Goal: Ask a question

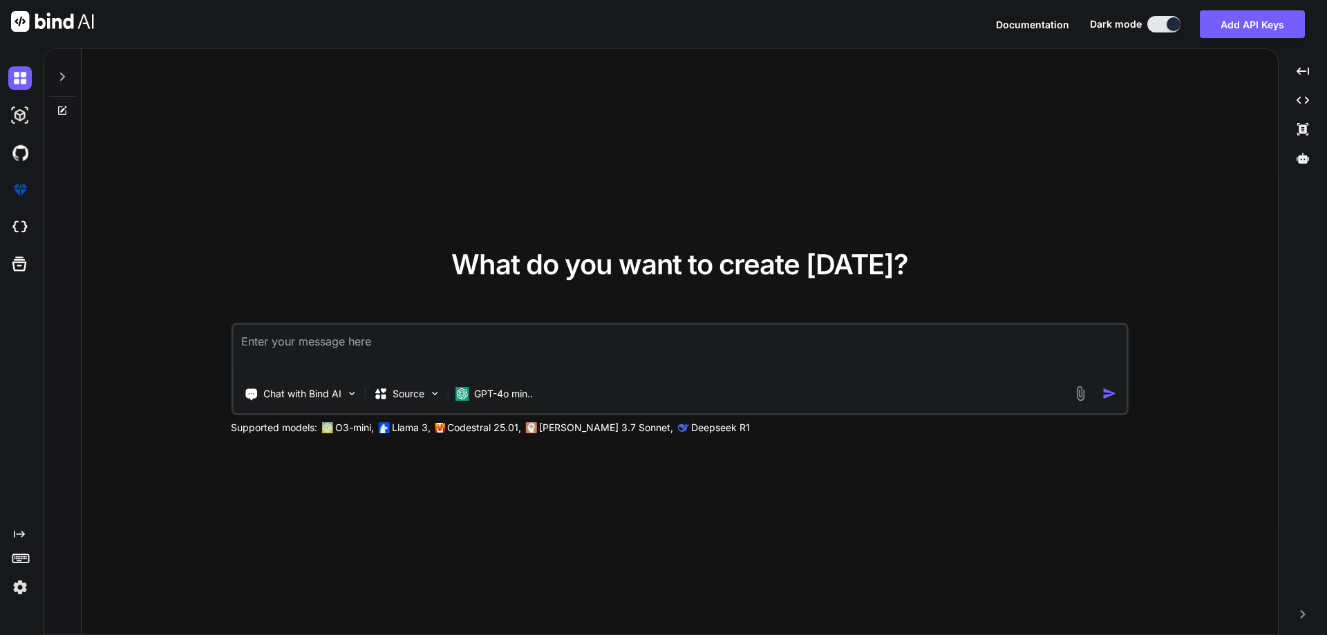
type textarea "x"
click at [287, 339] on textarea at bounding box center [680, 350] width 894 height 51
paste textarea "A "BackOffice/Register Department Variance Report" would typically display a co…"
type textarea "A "BackOffice/Register Department Variance Report" would typically display a co…"
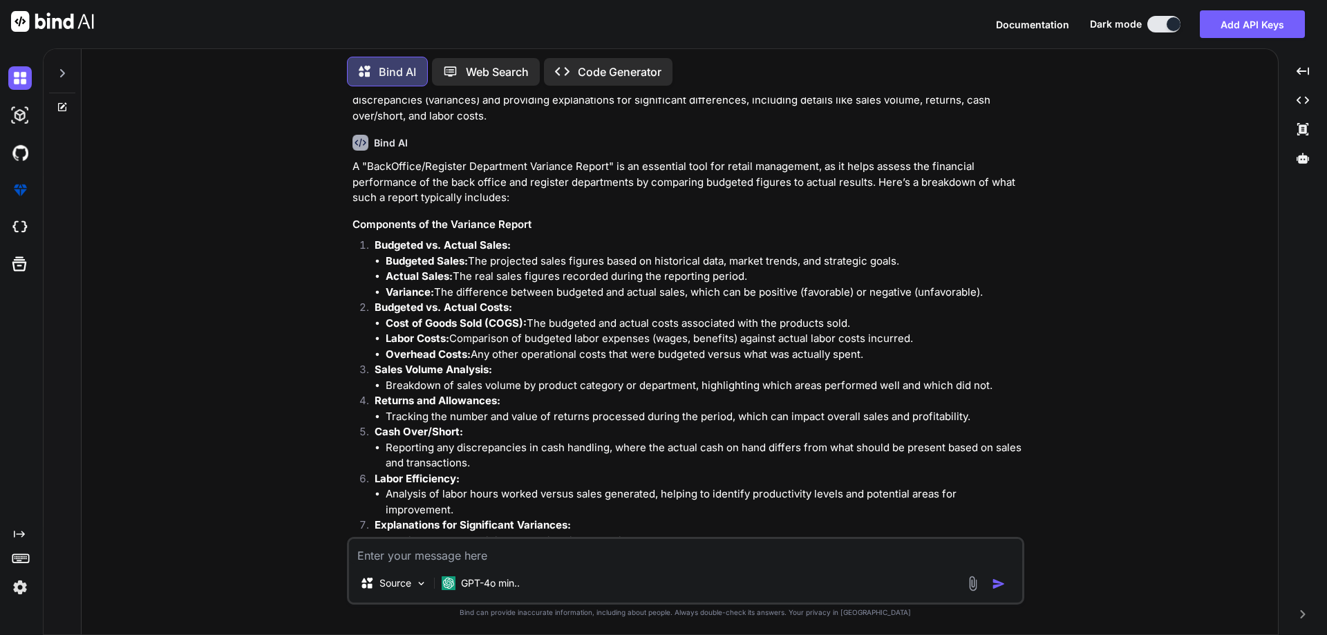
scroll to position [138, 0]
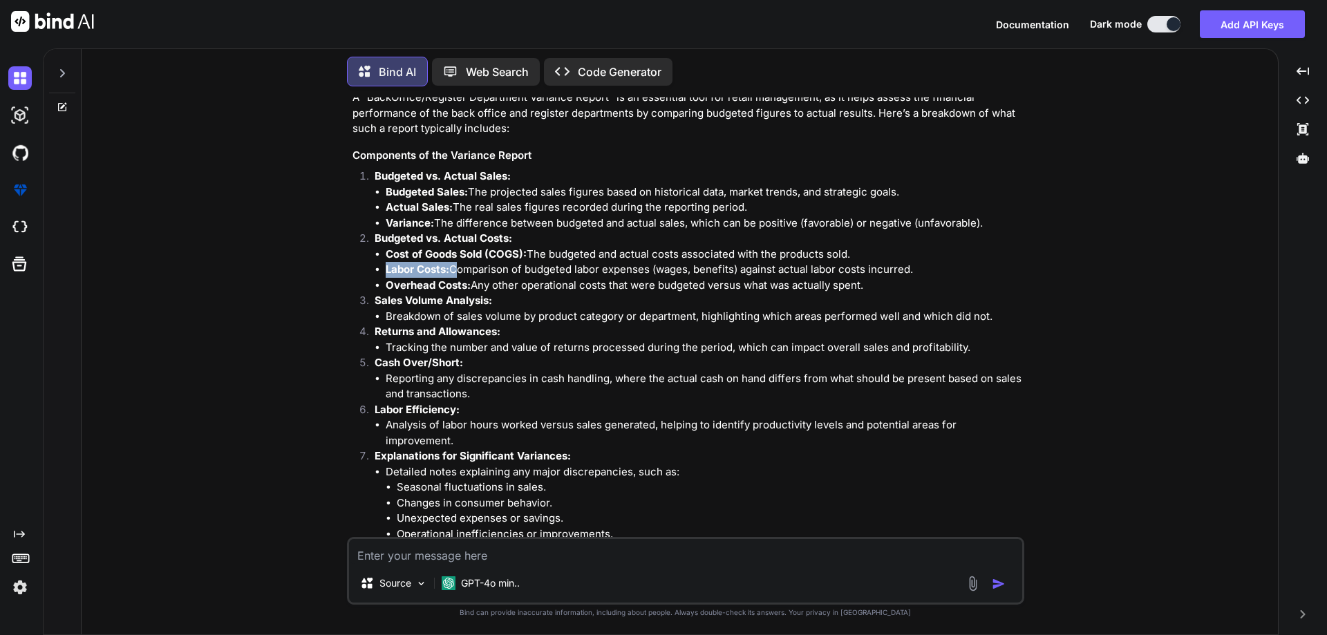
drag, startPoint x: 453, startPoint y: 274, endPoint x: 371, endPoint y: 262, distance: 83.2
click at [371, 262] on li "Budgeted vs. Actual Costs: Cost of Goods Sold (COGS): The budgeted and actual c…" at bounding box center [693, 262] width 658 height 62
click at [491, 355] on li "Tracking the number and value of returns processed during the period, which can…" at bounding box center [704, 348] width 636 height 16
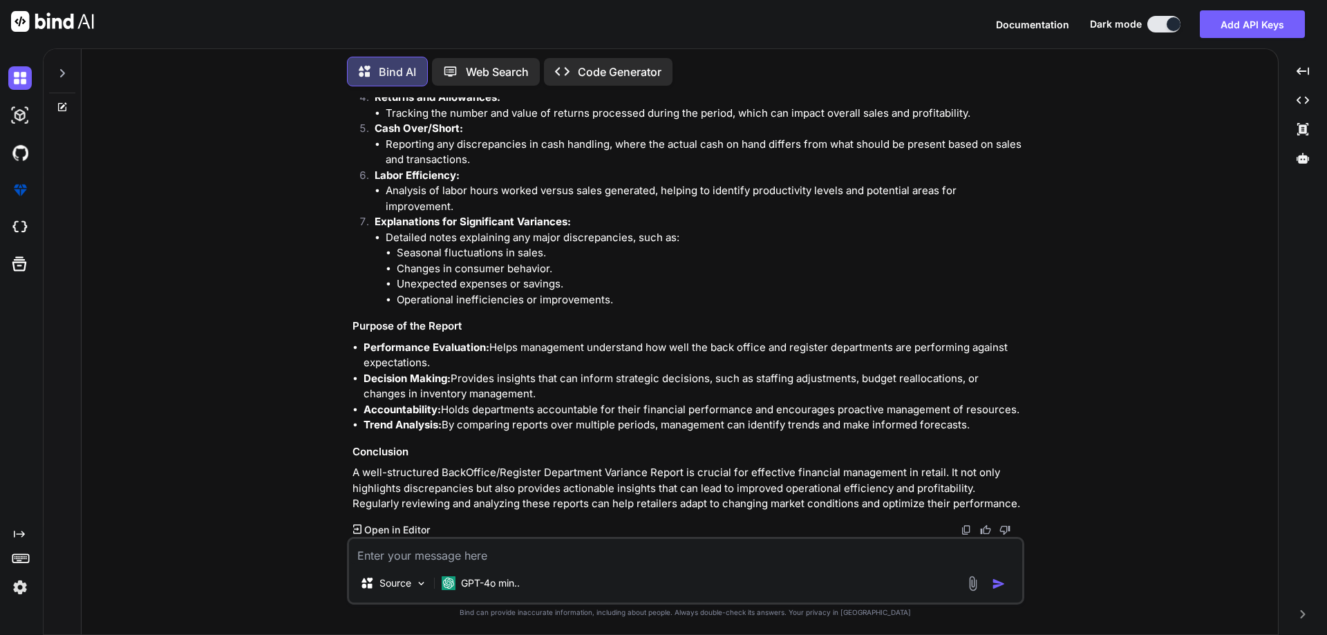
scroll to position [0, 0]
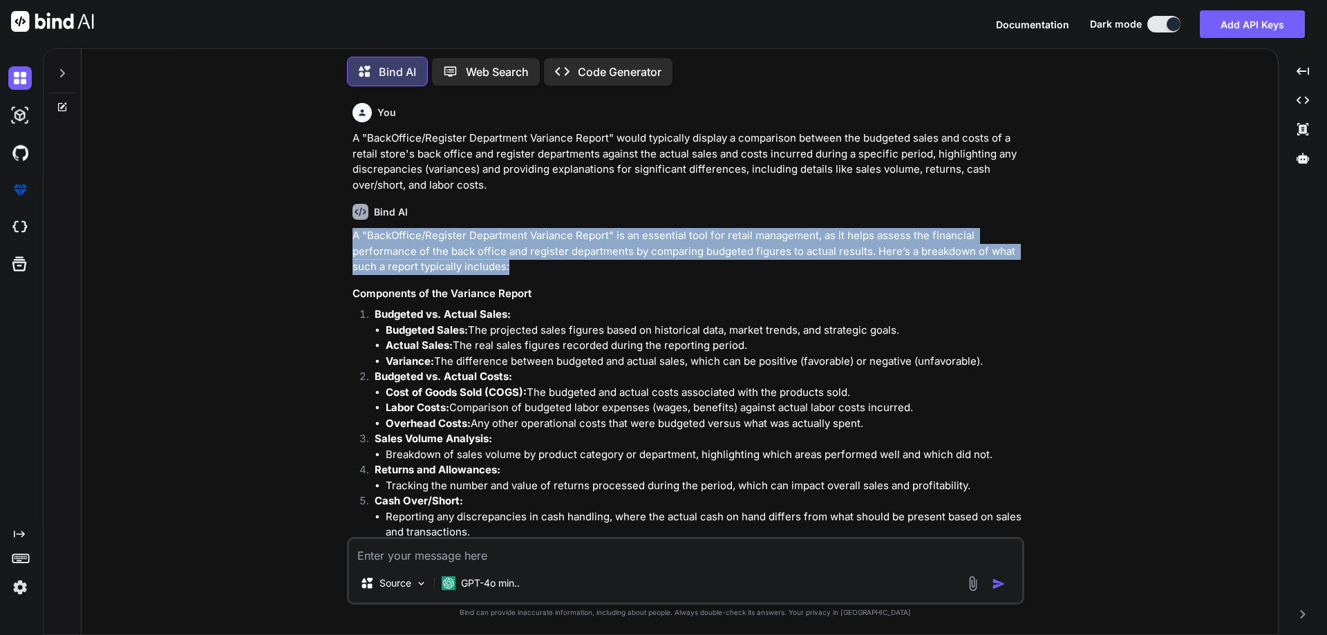
drag, startPoint x: 352, startPoint y: 232, endPoint x: 514, endPoint y: 264, distance: 164.8
click at [514, 264] on p "A "BackOffice/Register Department Variance Report" is an essential tool for ret…" at bounding box center [686, 251] width 669 height 47
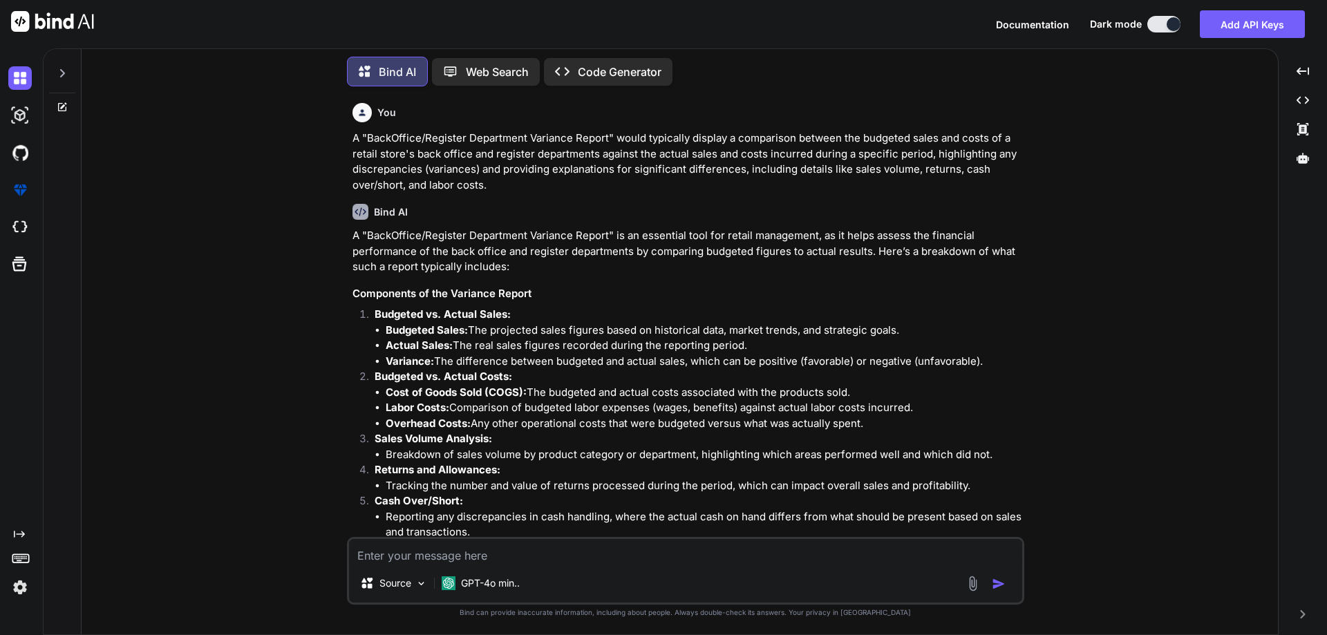
drag, startPoint x: 420, startPoint y: 166, endPoint x: 549, endPoint y: 169, distance: 128.6
click at [431, 165] on p "A "BackOffice/Register Department Variance Report" would typically display a co…" at bounding box center [686, 162] width 669 height 62
click at [499, 181] on p "A "BackOffice/Register Department Variance Report" would typically display a co…" at bounding box center [686, 162] width 669 height 62
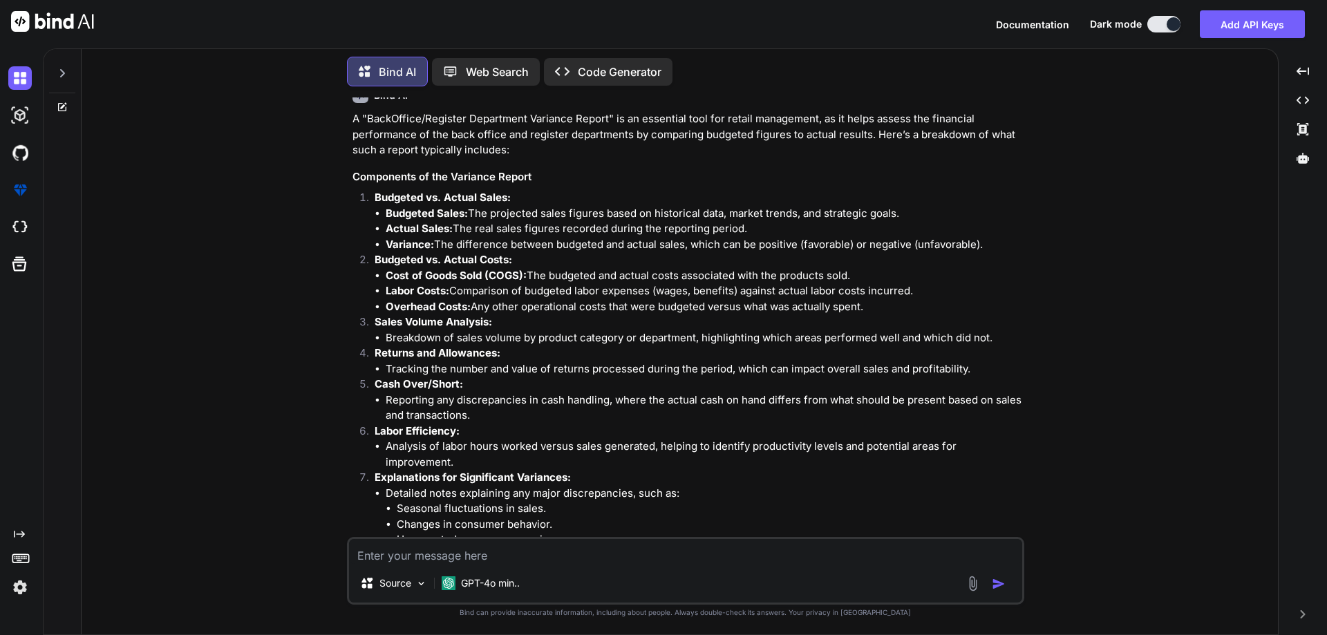
scroll to position [207, 0]
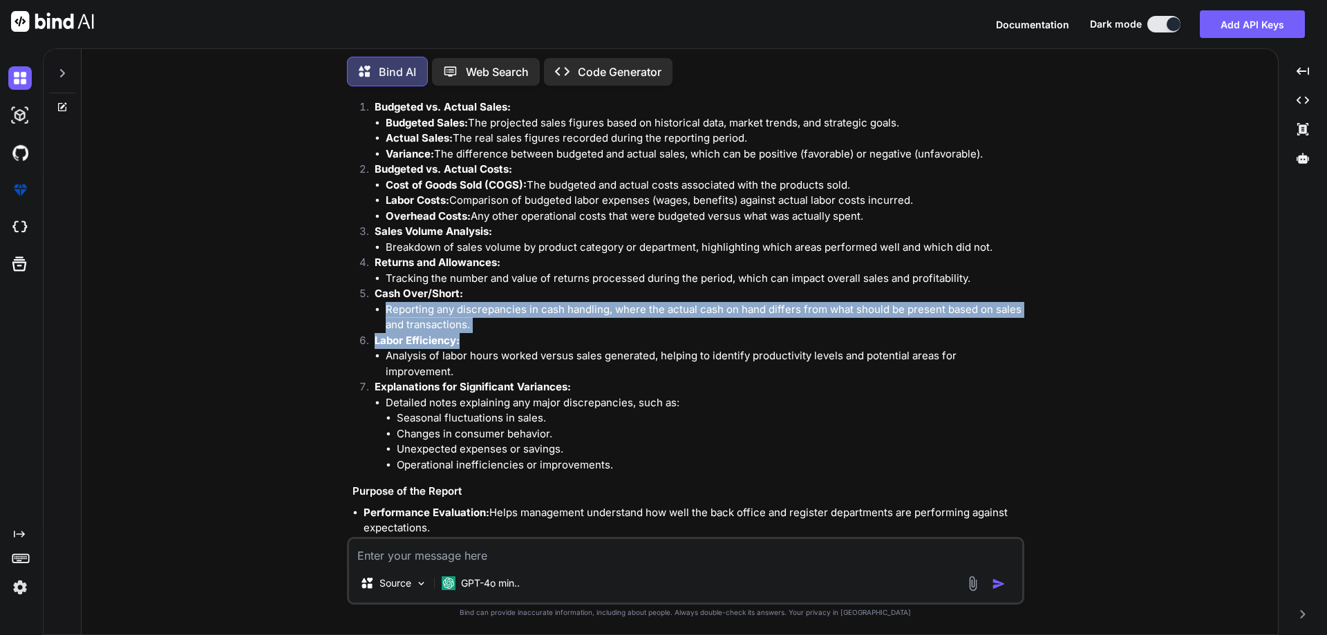
drag, startPoint x: 385, startPoint y: 310, endPoint x: 471, endPoint y: 335, distance: 89.2
click at [471, 335] on ol "Budgeted vs. Actual Sales: Budgeted Sales: The projected sales figures based on…" at bounding box center [686, 286] width 669 height 373
click at [487, 333] on p "Labor Efficiency:" at bounding box center [698, 341] width 647 height 16
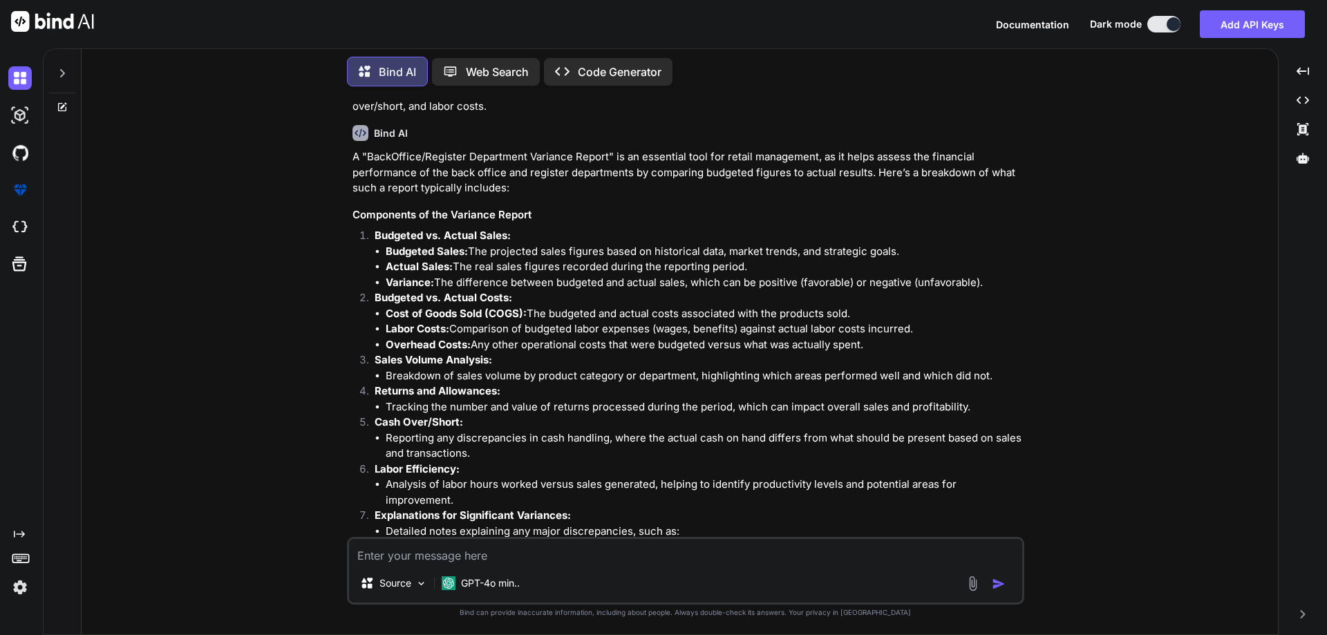
scroll to position [69, 0]
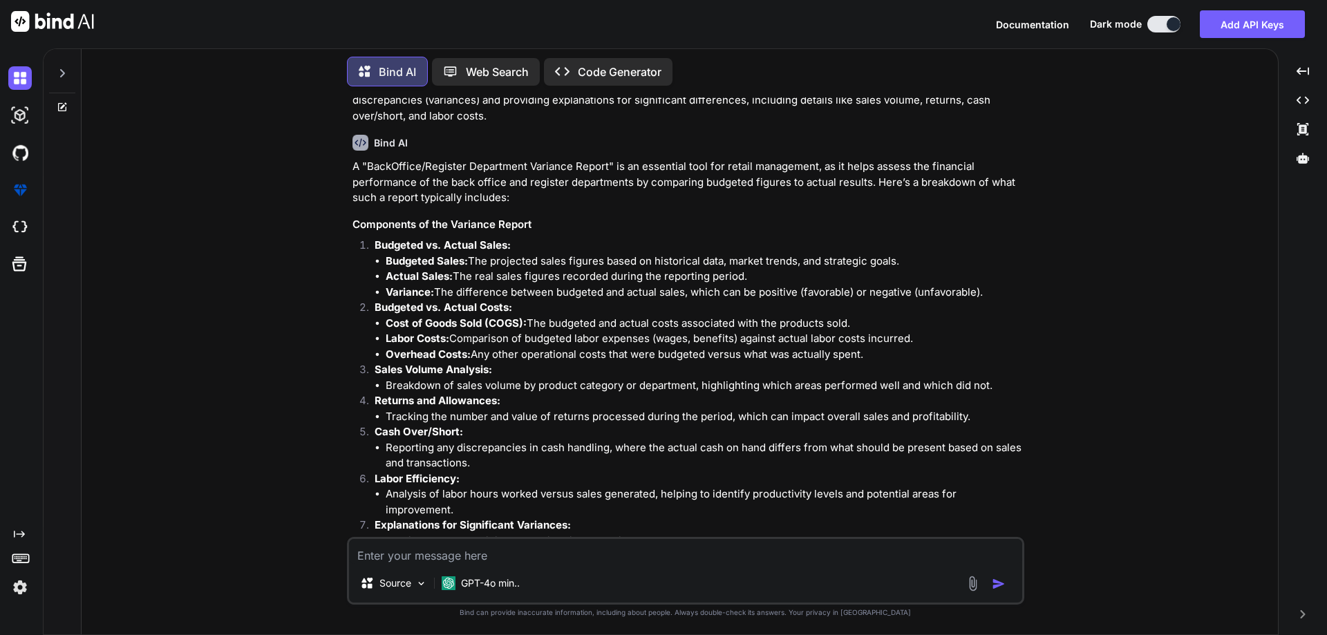
click at [394, 558] on textarea at bounding box center [685, 551] width 673 height 25
type textarea "x"
type textarea "h"
type textarea "x"
type textarea "ho"
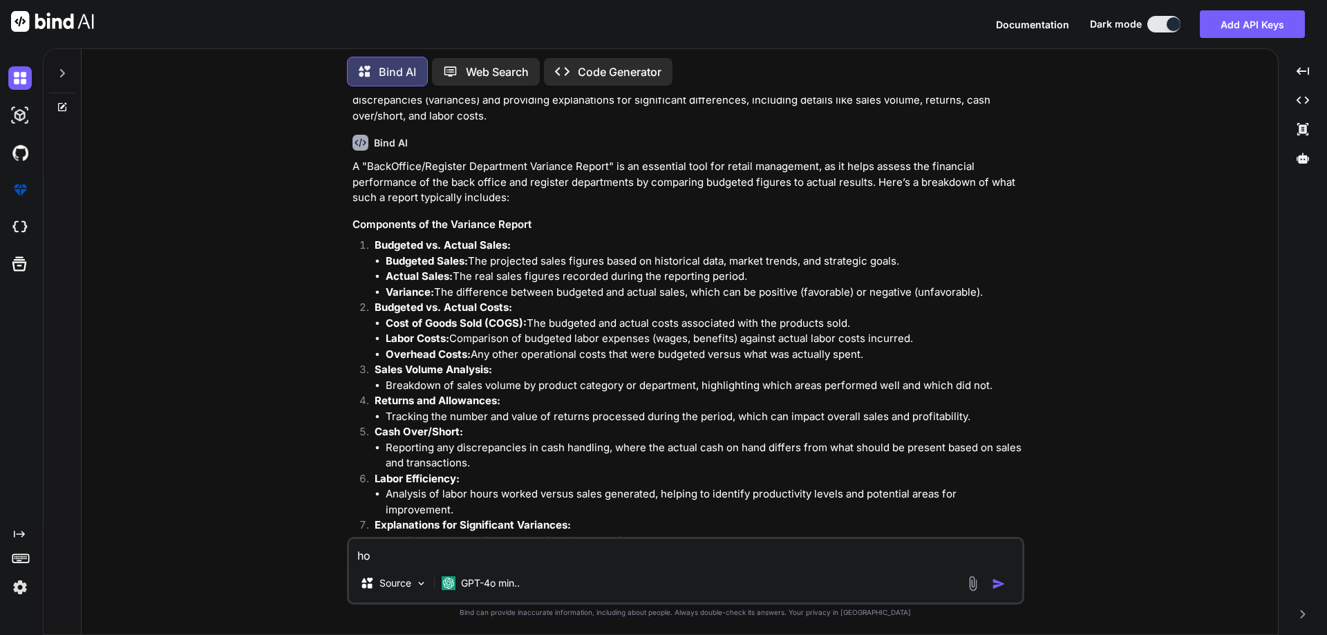
type textarea "x"
type textarea "how"
type textarea "x"
type textarea "how"
type textarea "x"
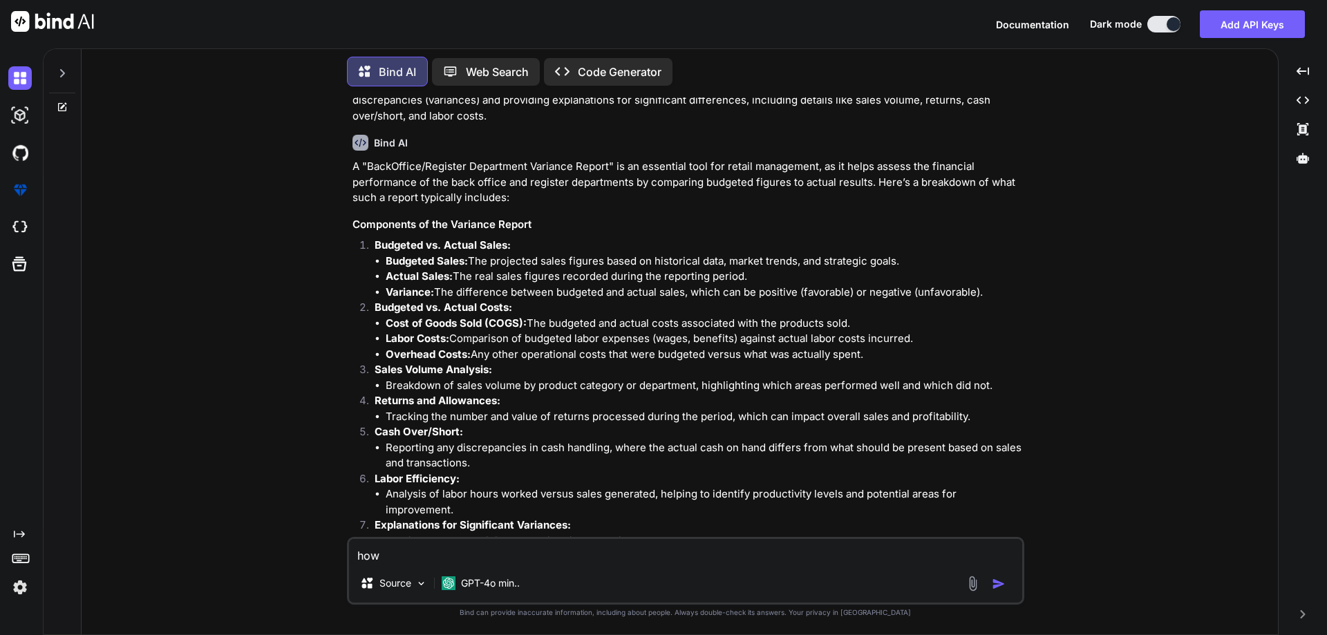
type textarea "how"
type textarea "x"
type textarea "ho"
type textarea "x"
type textarea "h"
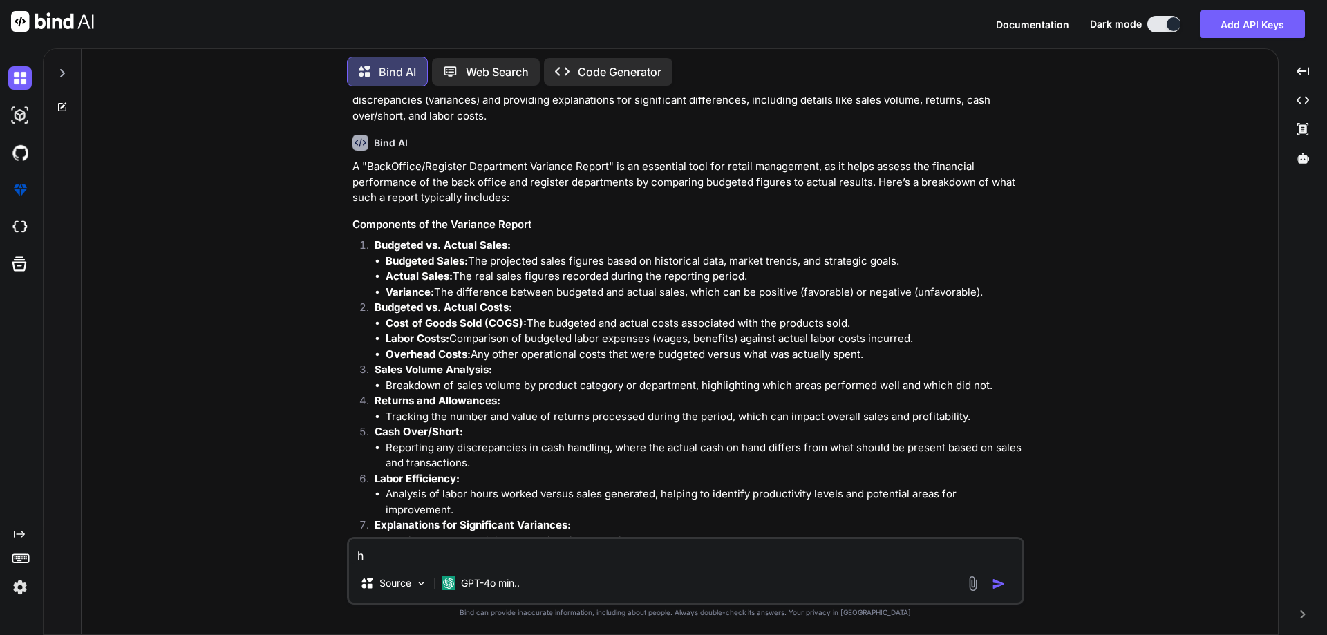
type textarea "x"
type textarea "Q"
type textarea "x"
type textarea "QS"
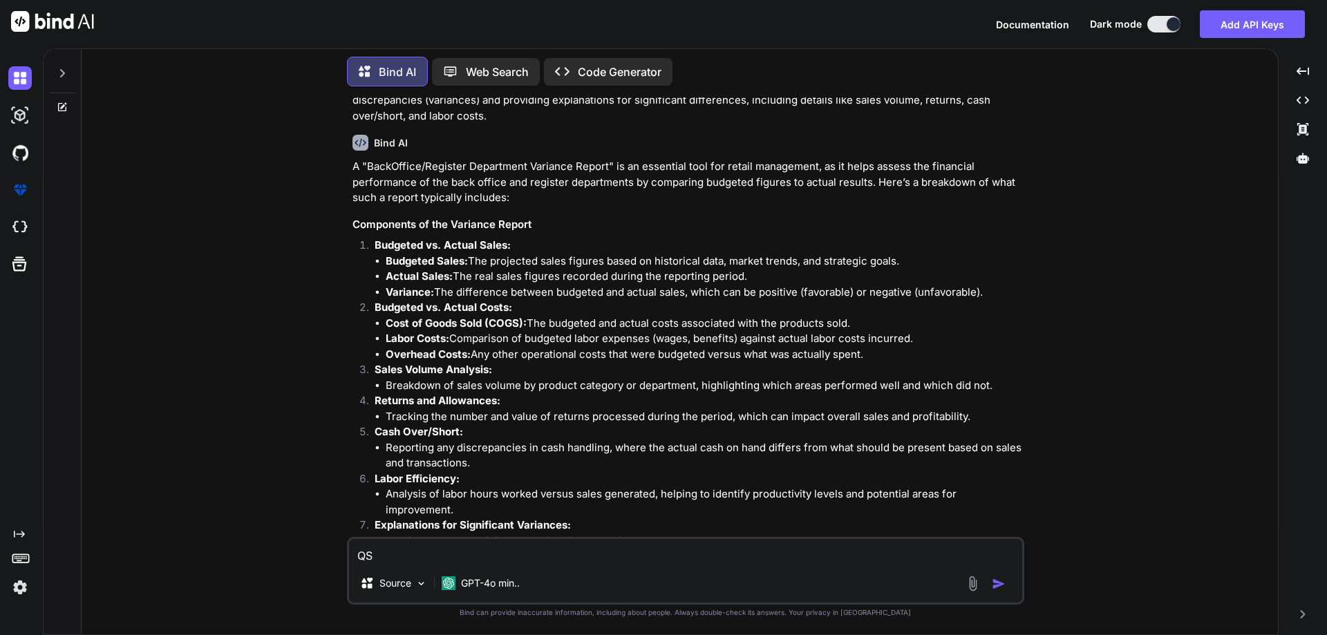
type textarea "x"
type textarea "QSR"
type textarea "x"
type textarea "QSR"
type textarea "x"
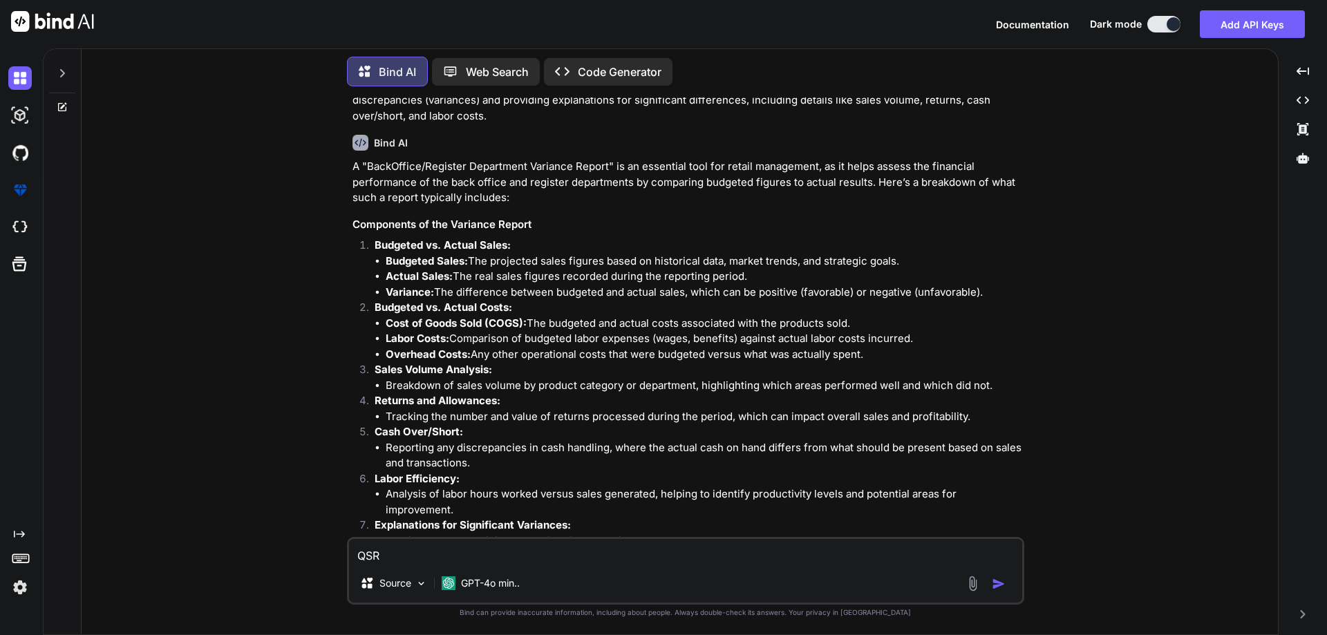
type textarea "QSR P"
type textarea "x"
type textarea "QSR PO"
type textarea "x"
type textarea "QSR POS"
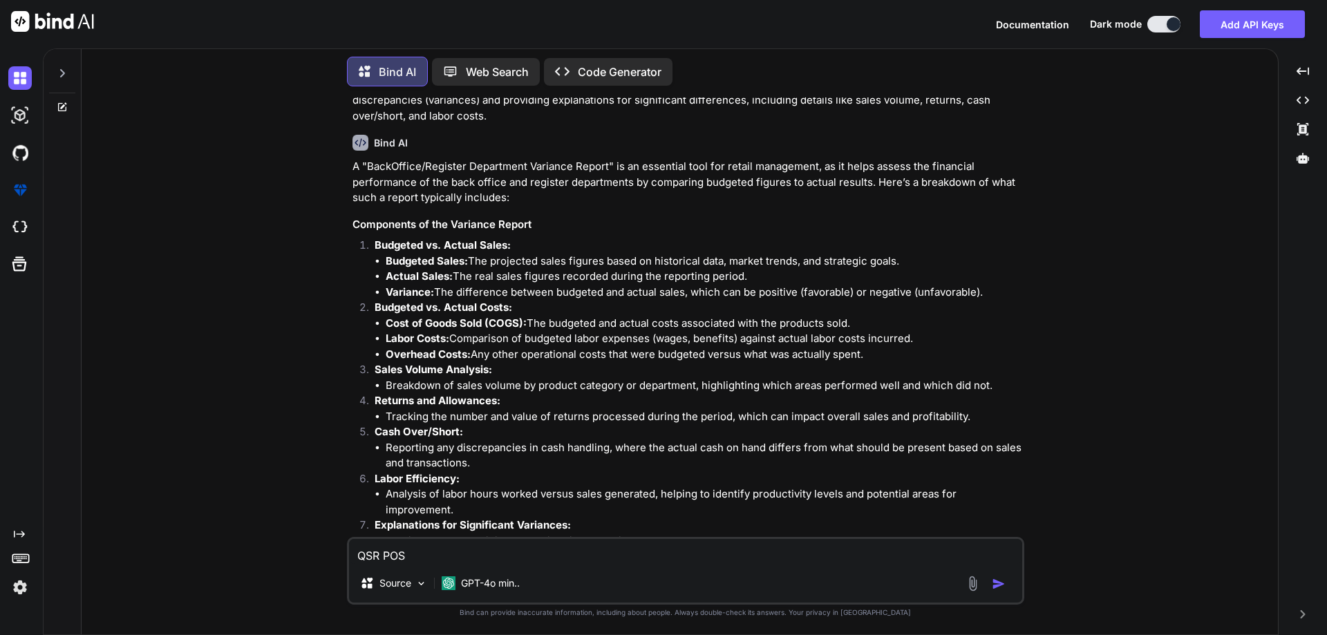
type textarea "x"
type textarea "QSR POS"
drag, startPoint x: 426, startPoint y: 551, endPoint x: 313, endPoint y: 547, distance: 112.7
click at [313, 547] on div "You A "BackOffice/Register Department Variance Report" would typically display …" at bounding box center [685, 365] width 1185 height 537
paste textarea "i want to design an QSR POS app can u suggest me the design and workflow need t…"
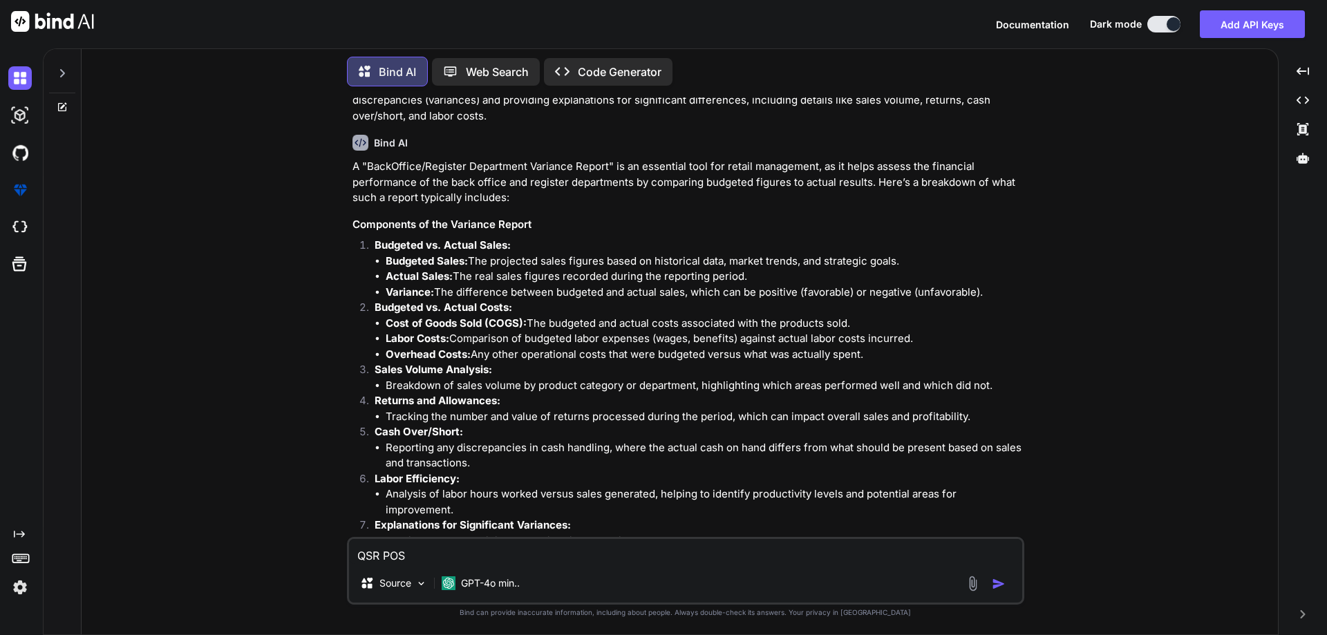
type textarea "x"
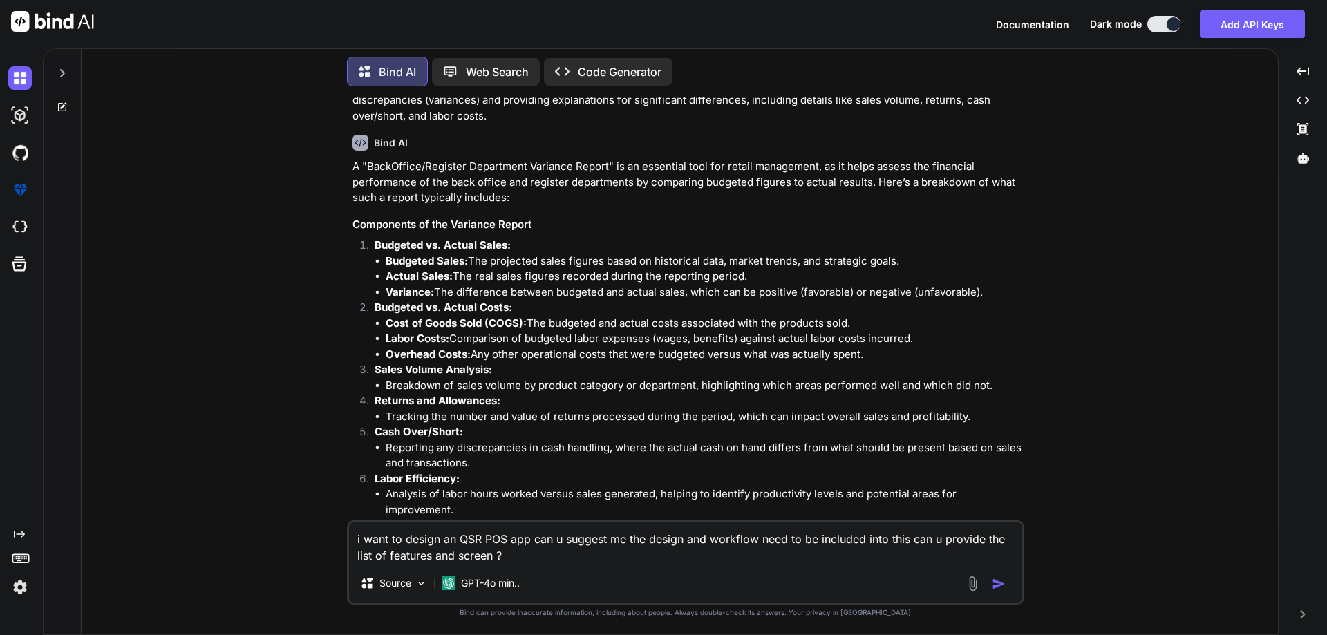
type textarea "i want to design an QSR POS app can u suggest me the design and workflow need t…"
click at [1002, 581] on img "button" at bounding box center [999, 584] width 14 height 14
type textarea "x"
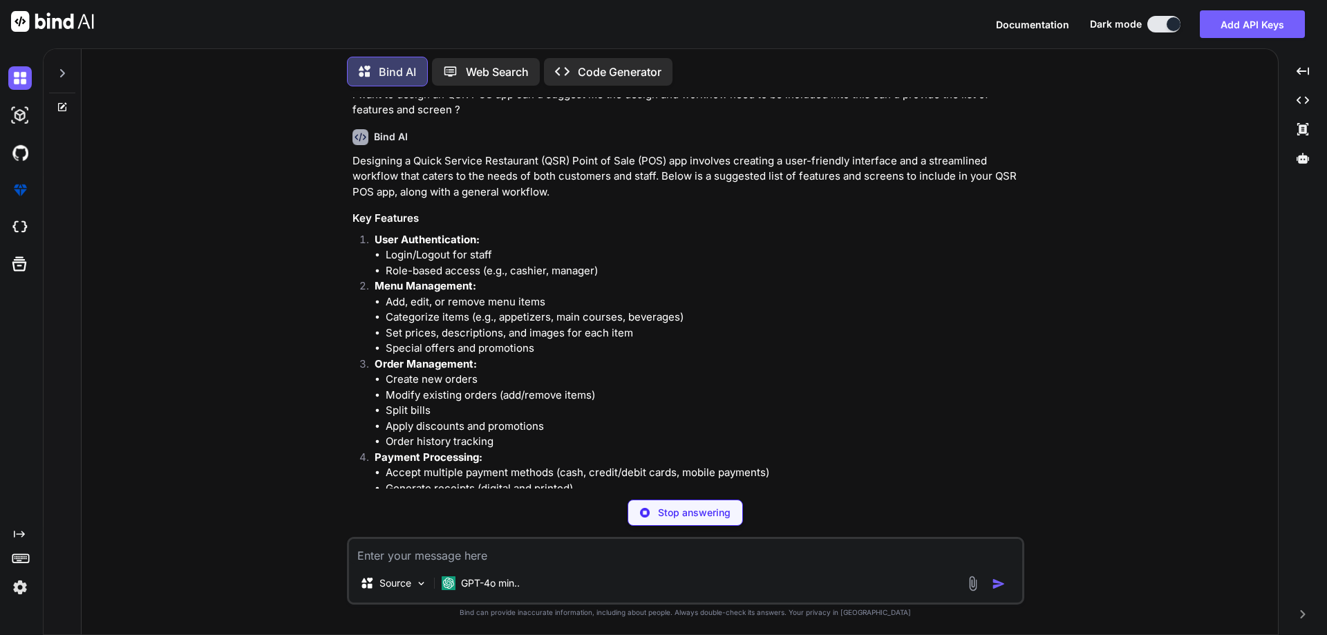
scroll to position [871, 0]
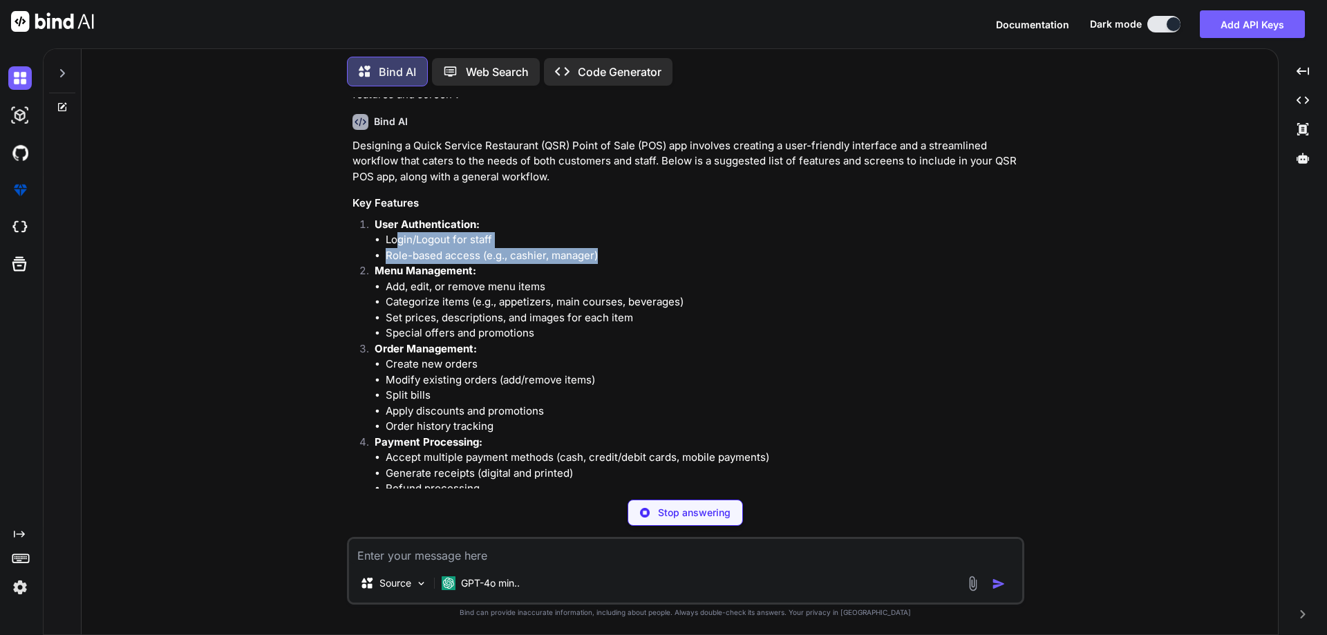
drag, startPoint x: 621, startPoint y: 259, endPoint x: 395, endPoint y: 239, distance: 227.6
click at [395, 239] on ul "Login/Logout for staff Role-based access (e.g., cashier, manager)" at bounding box center [698, 247] width 647 height 31
type textarea "x"
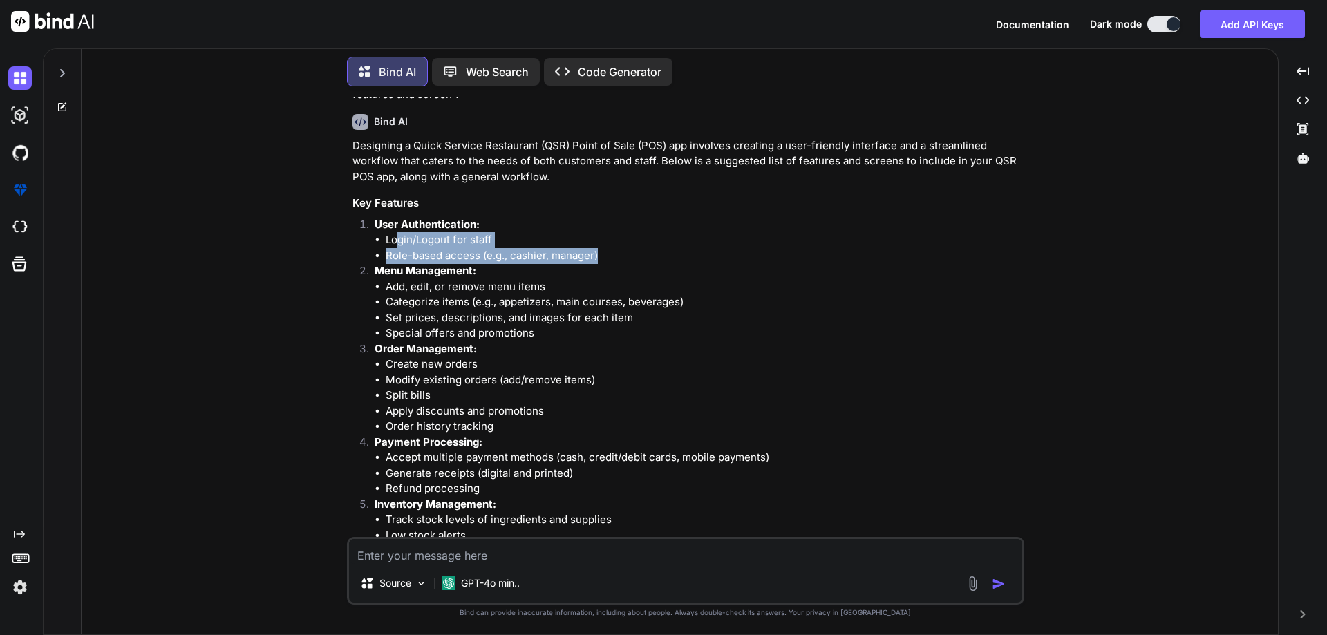
click at [510, 261] on li "Role-based access (e.g., cashier, manager)" at bounding box center [704, 256] width 636 height 16
drag, startPoint x: 604, startPoint y: 251, endPoint x: 386, endPoint y: 236, distance: 218.9
click at [386, 236] on ul "Login/Logout for staff Role-based access (e.g., cashier, manager)" at bounding box center [698, 247] width 647 height 31
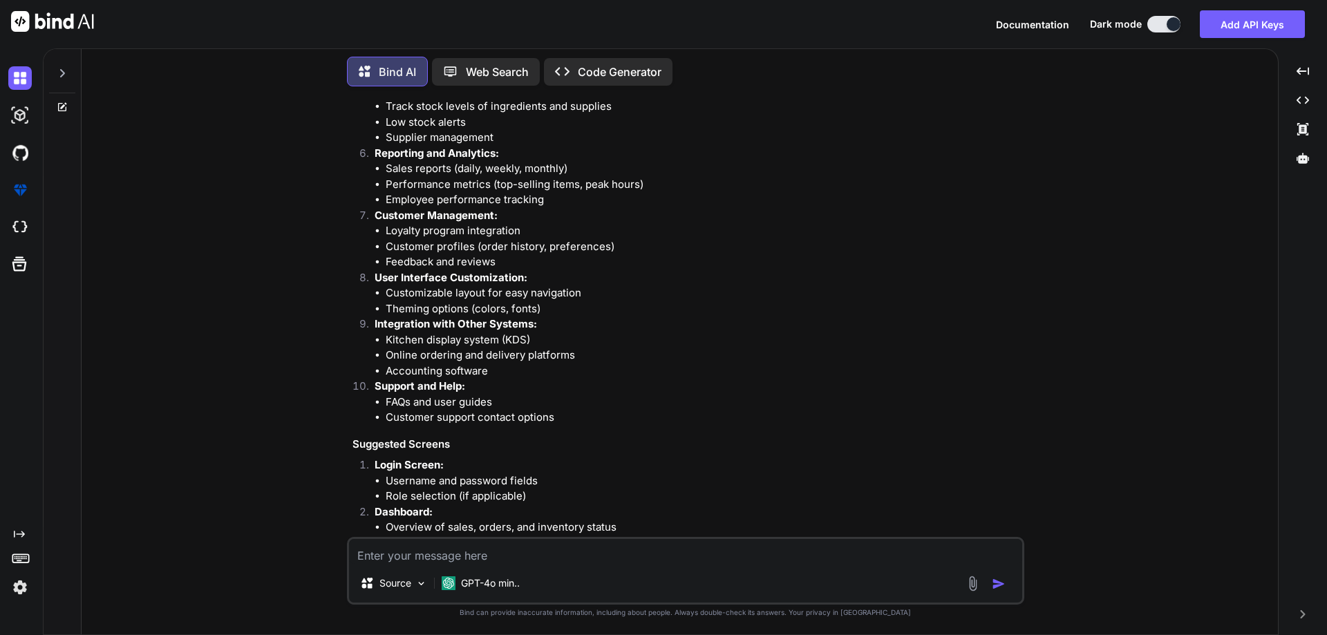
scroll to position [1285, 0]
drag, startPoint x: 557, startPoint y: 419, endPoint x: 388, endPoint y: 393, distance: 170.5
click at [388, 393] on ul "FAQs and user guides Customer support contact options" at bounding box center [698, 408] width 647 height 31
click at [514, 393] on li "FAQs and user guides" at bounding box center [704, 401] width 636 height 16
